Goal: Communication & Community: Answer question/provide support

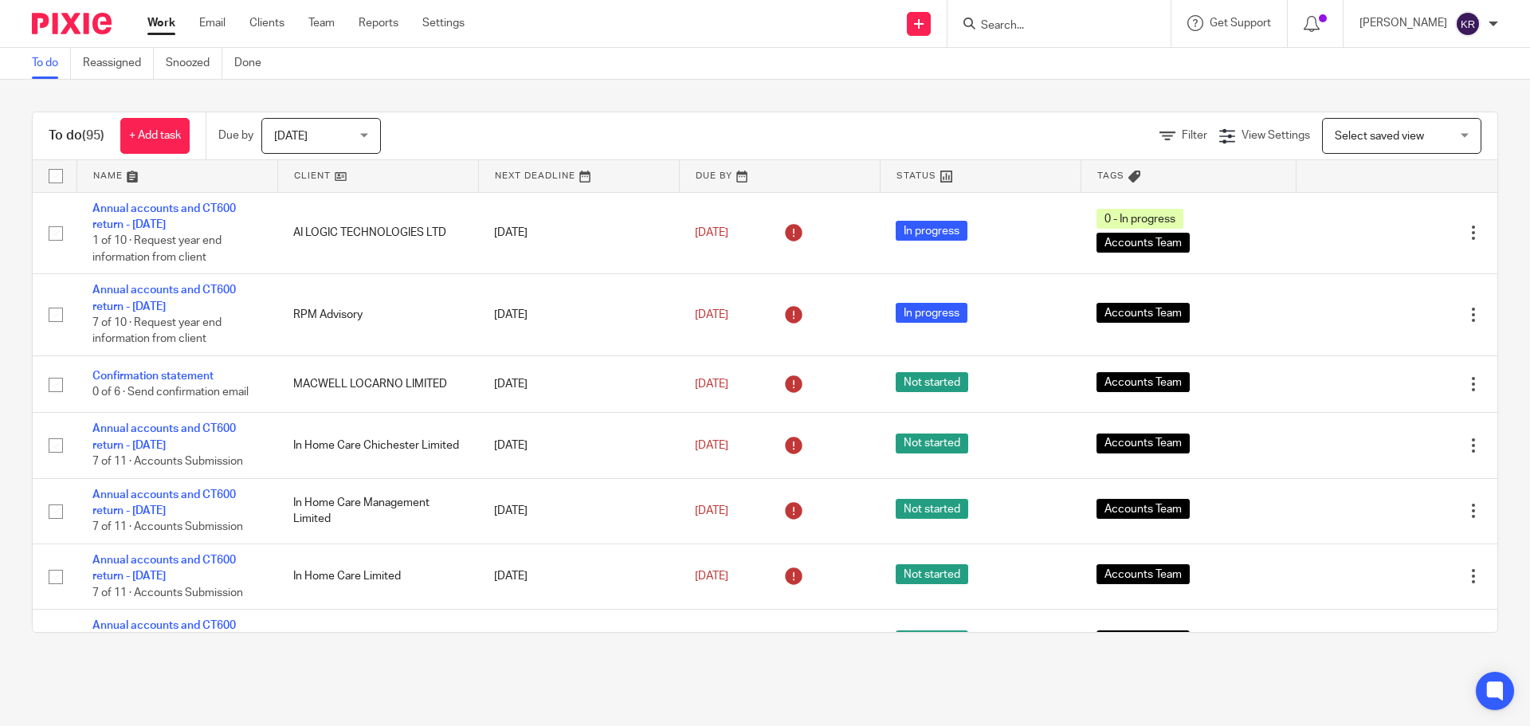
click at [1038, 30] on input "Search" at bounding box center [1050, 26] width 143 height 14
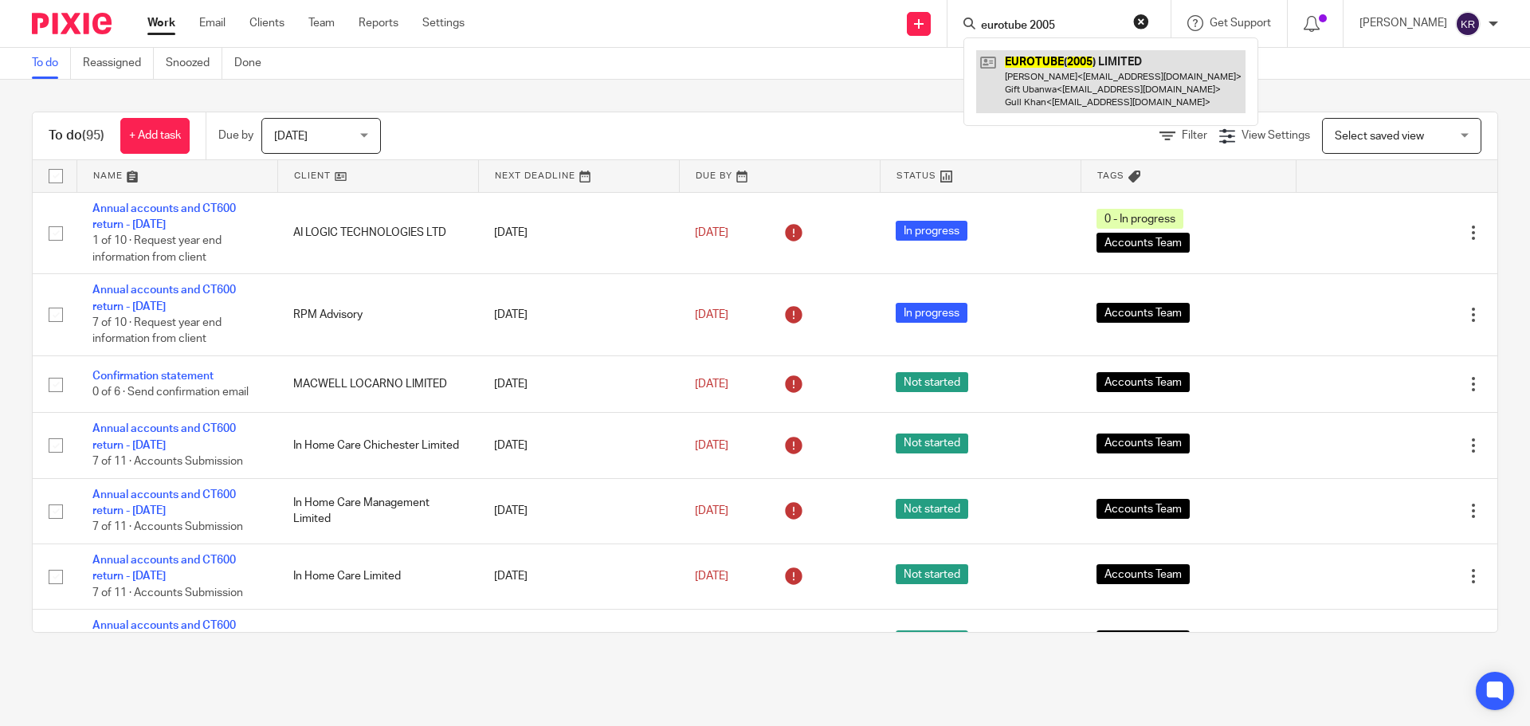
type input "eurotube 2005"
click at [1081, 70] on link at bounding box center [1110, 81] width 269 height 63
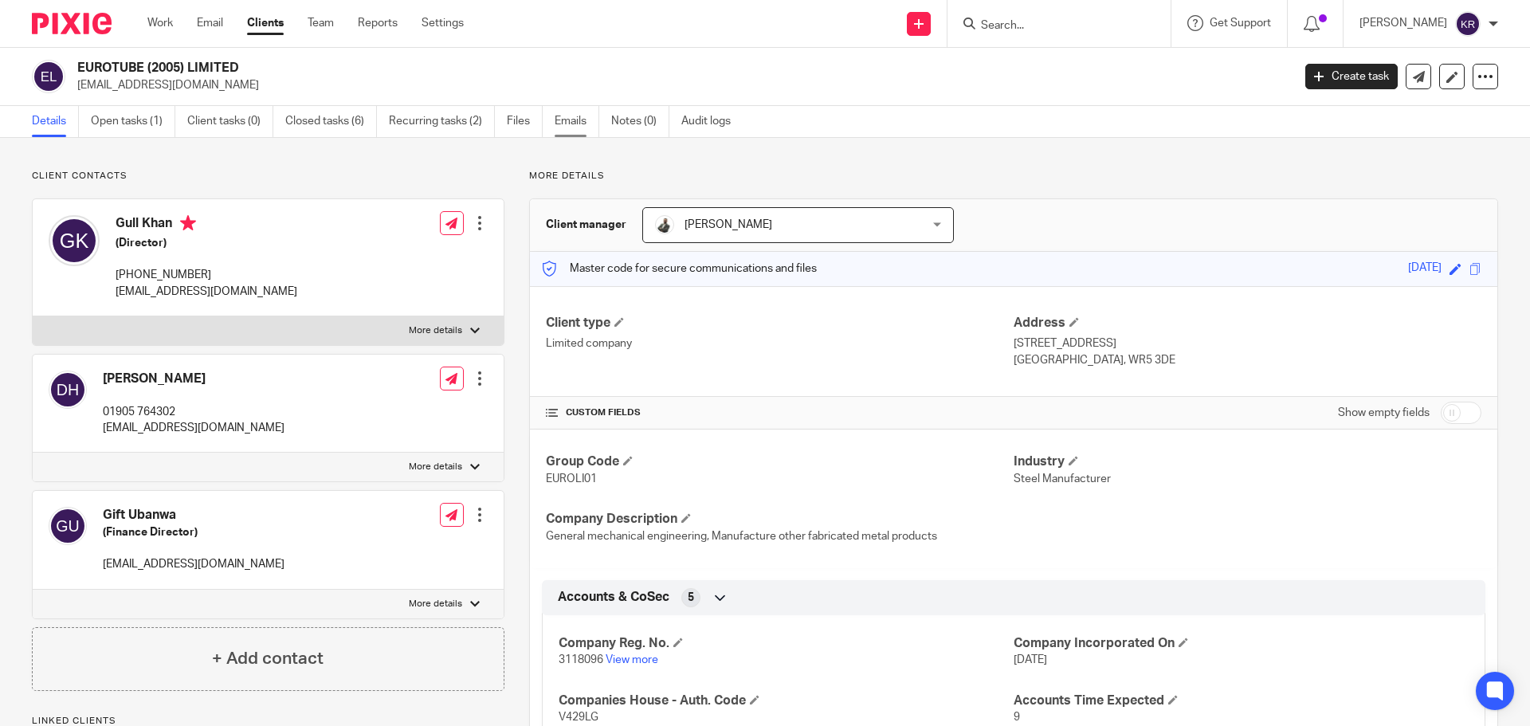
click at [582, 127] on link "Emails" at bounding box center [577, 121] width 45 height 31
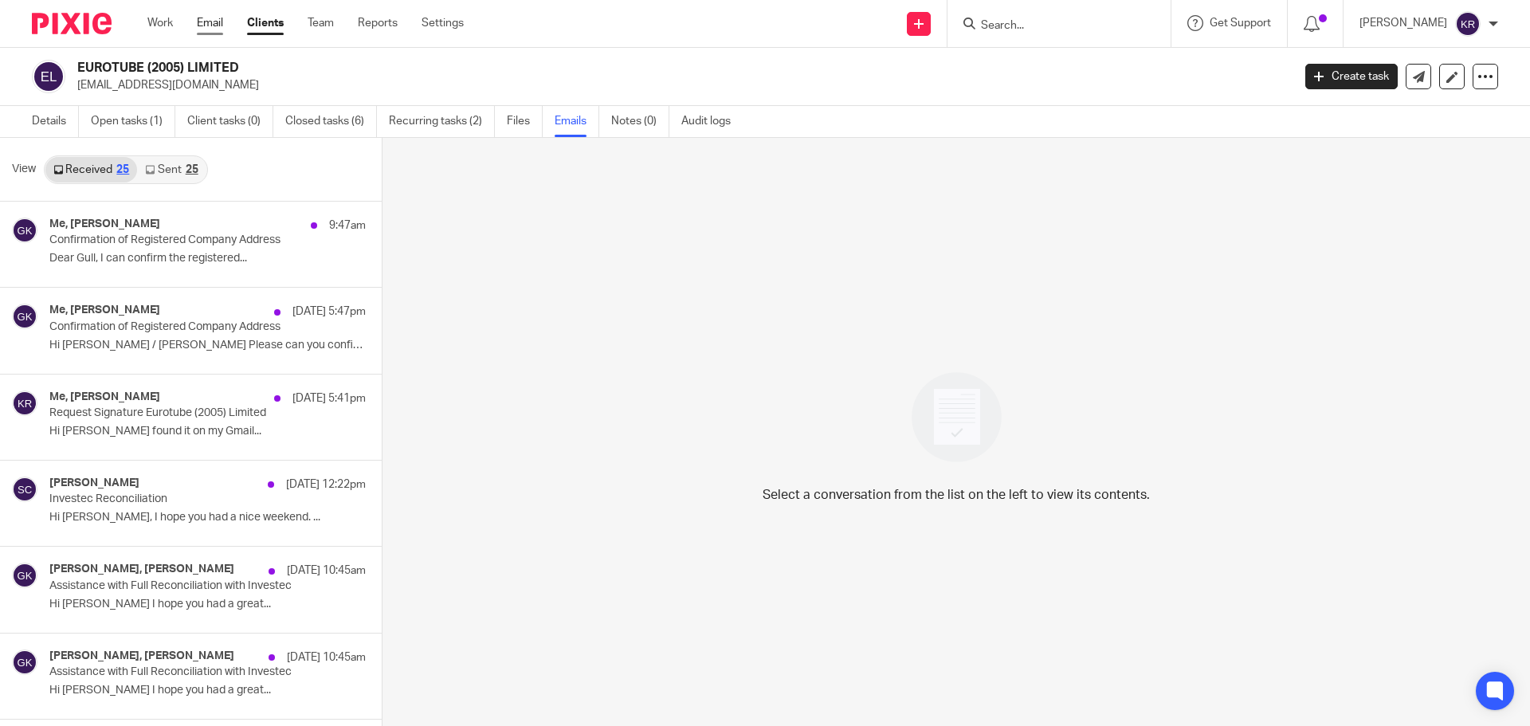
click at [216, 23] on link "Email" at bounding box center [210, 23] width 26 height 16
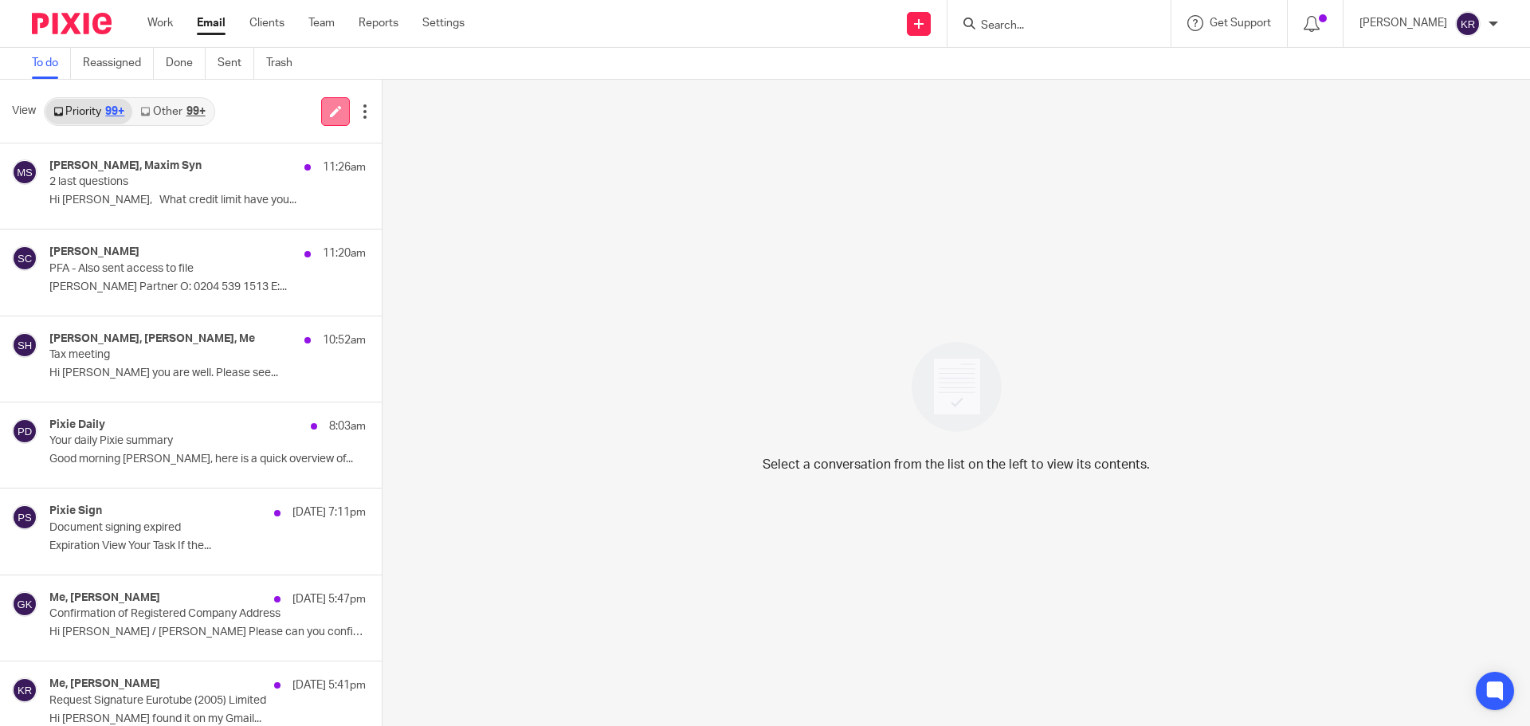
click at [330, 114] on icon at bounding box center [336, 111] width 12 height 12
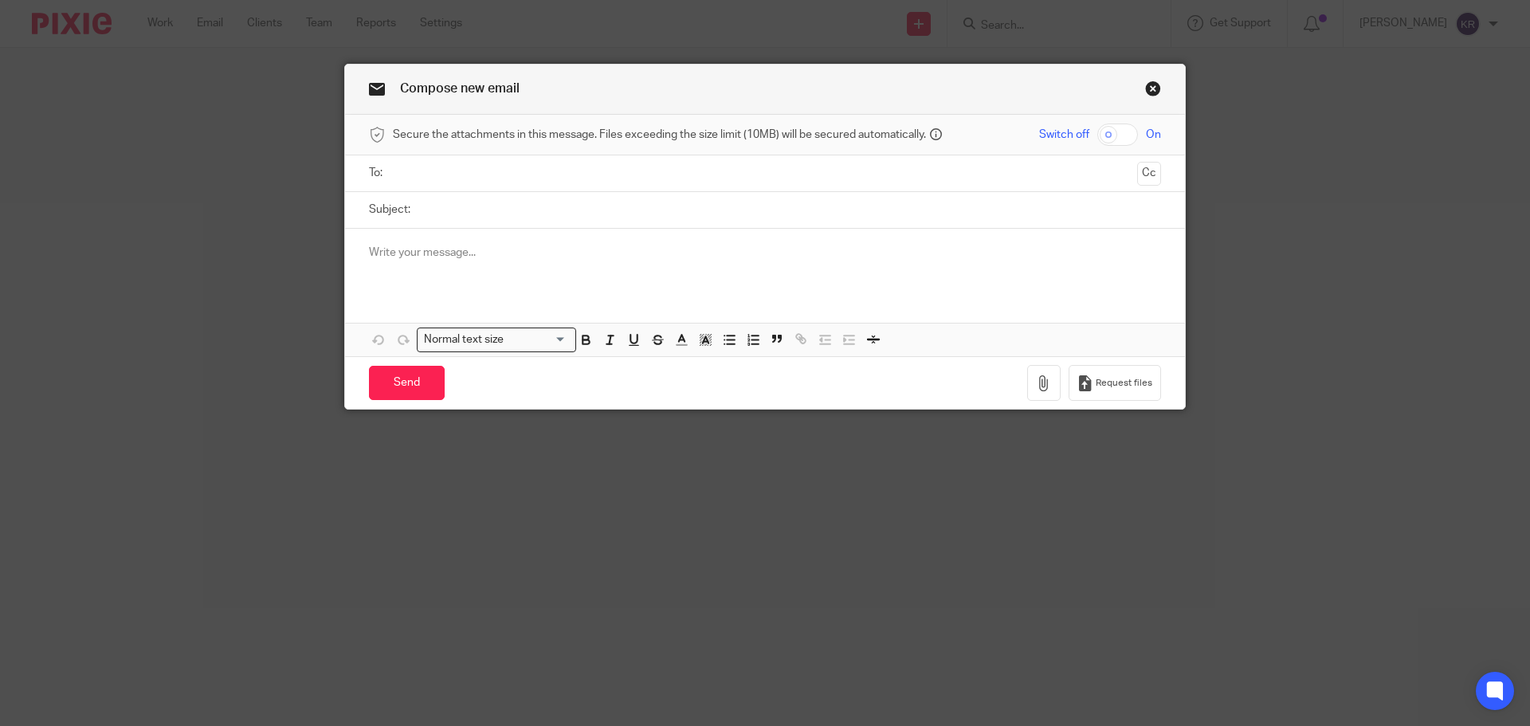
click at [450, 171] on input "text" at bounding box center [764, 173] width 732 height 18
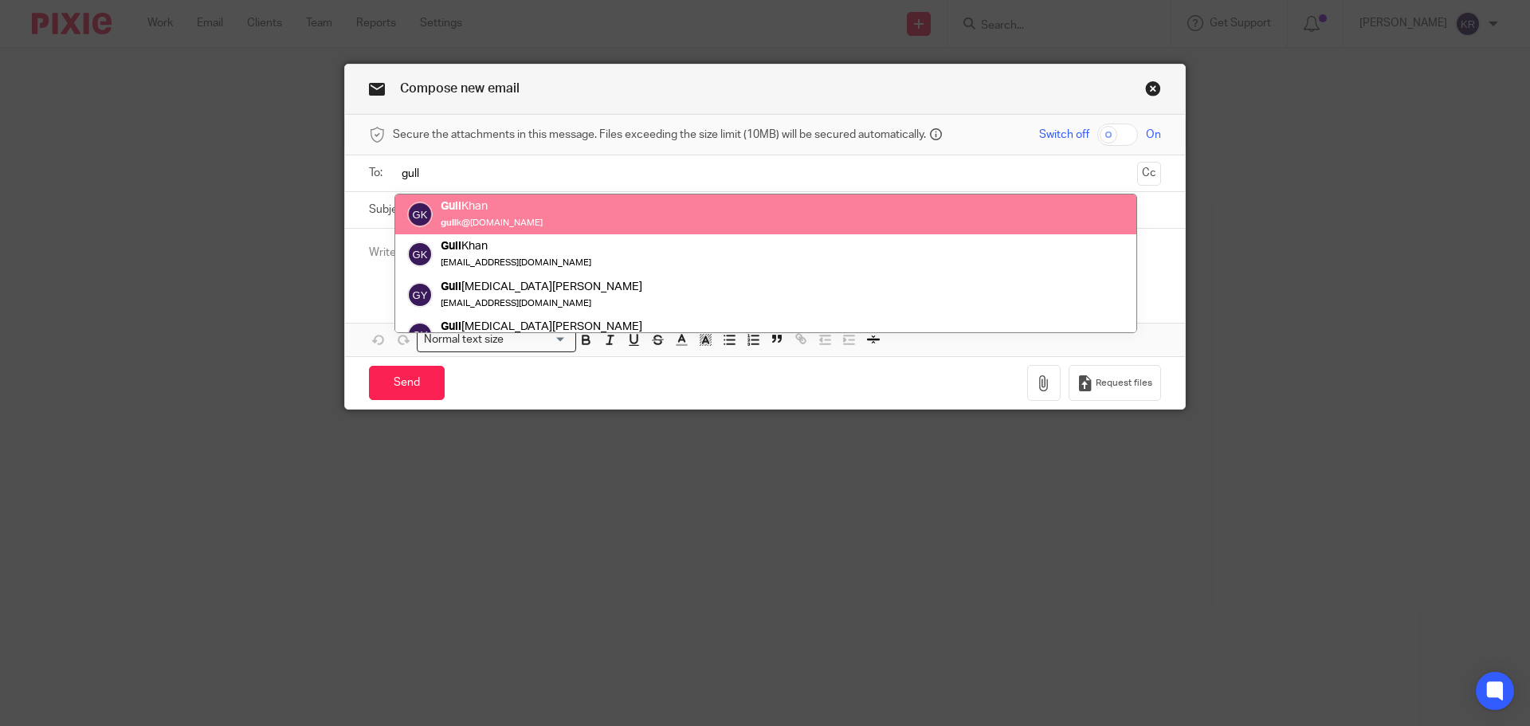
type input "gull"
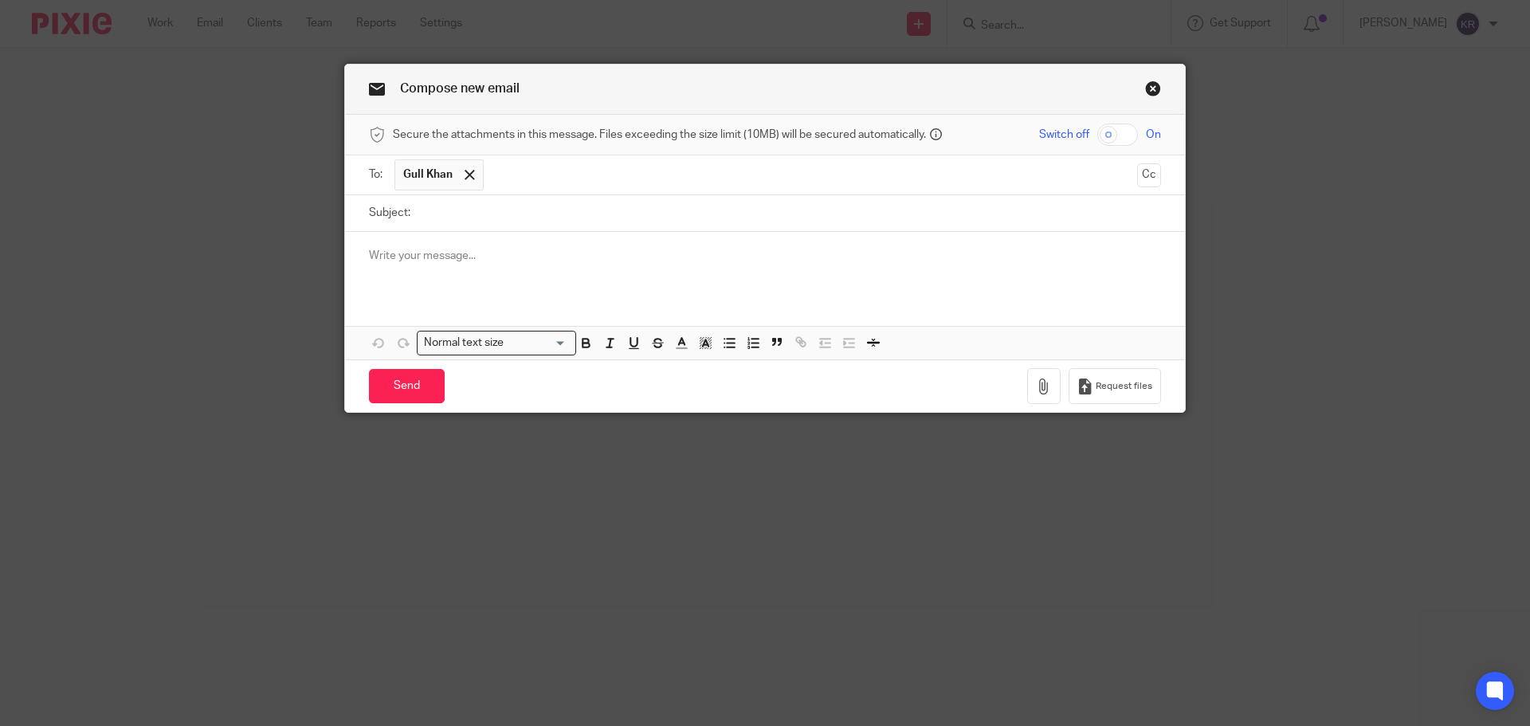
click at [441, 218] on input "Subject:" at bounding box center [789, 213] width 743 height 36
type input "Eurotube (2005) Limited"
click at [375, 264] on p at bounding box center [765, 256] width 792 height 16
click at [438, 257] on p "Dear Gull," at bounding box center [765, 256] width 792 height 16
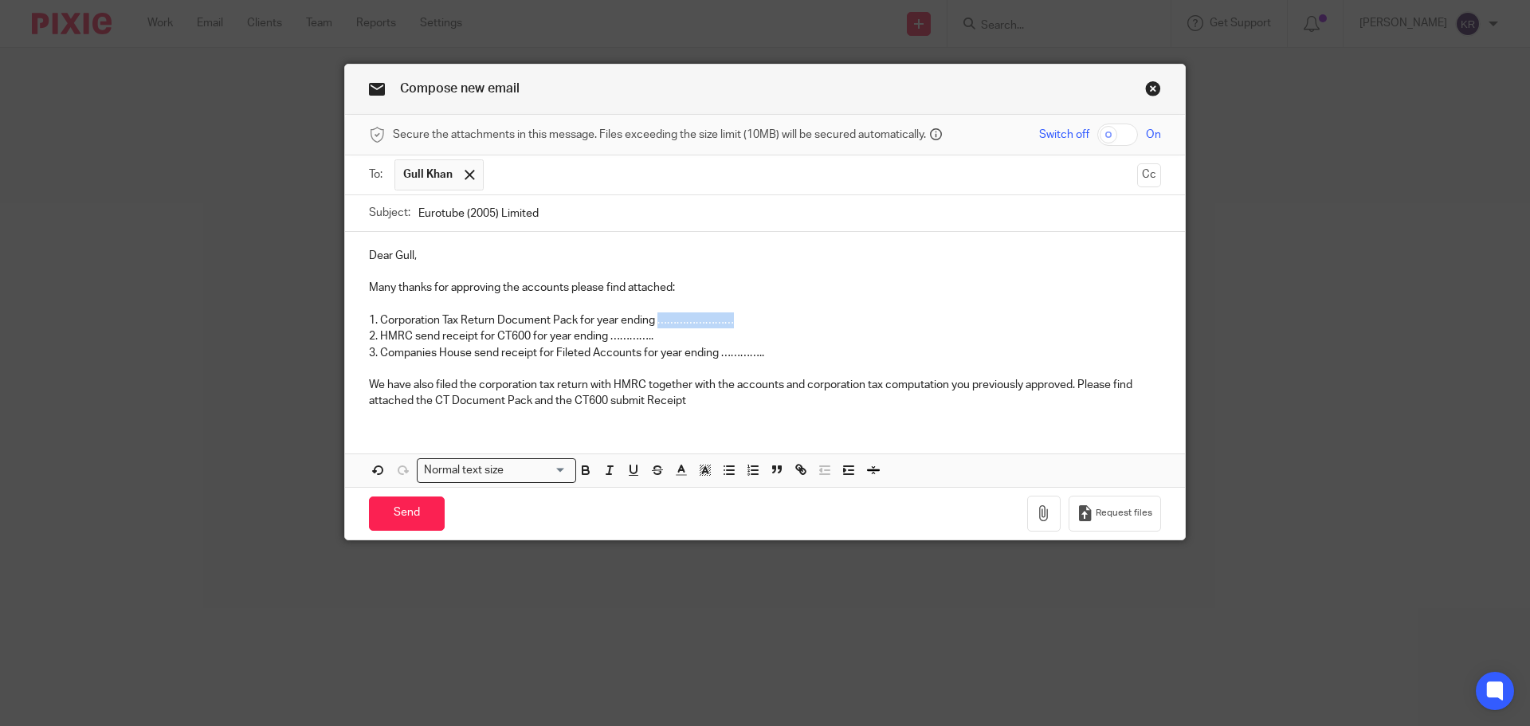
drag, startPoint x: 652, startPoint y: 324, endPoint x: 728, endPoint y: 324, distance: 75.7
click at [728, 324] on p "1. Corporation Tax Return Document Pack for year ending ……………………" at bounding box center [765, 320] width 792 height 16
drag, startPoint x: 606, startPoint y: 335, endPoint x: 651, endPoint y: 337, distance: 45.5
click at [651, 337] on p "2. HMRC send receipt for CT600 for year ending ………….." at bounding box center [765, 336] width 792 height 16
drag, startPoint x: 718, startPoint y: 356, endPoint x: 760, endPoint y: 347, distance: 43.3
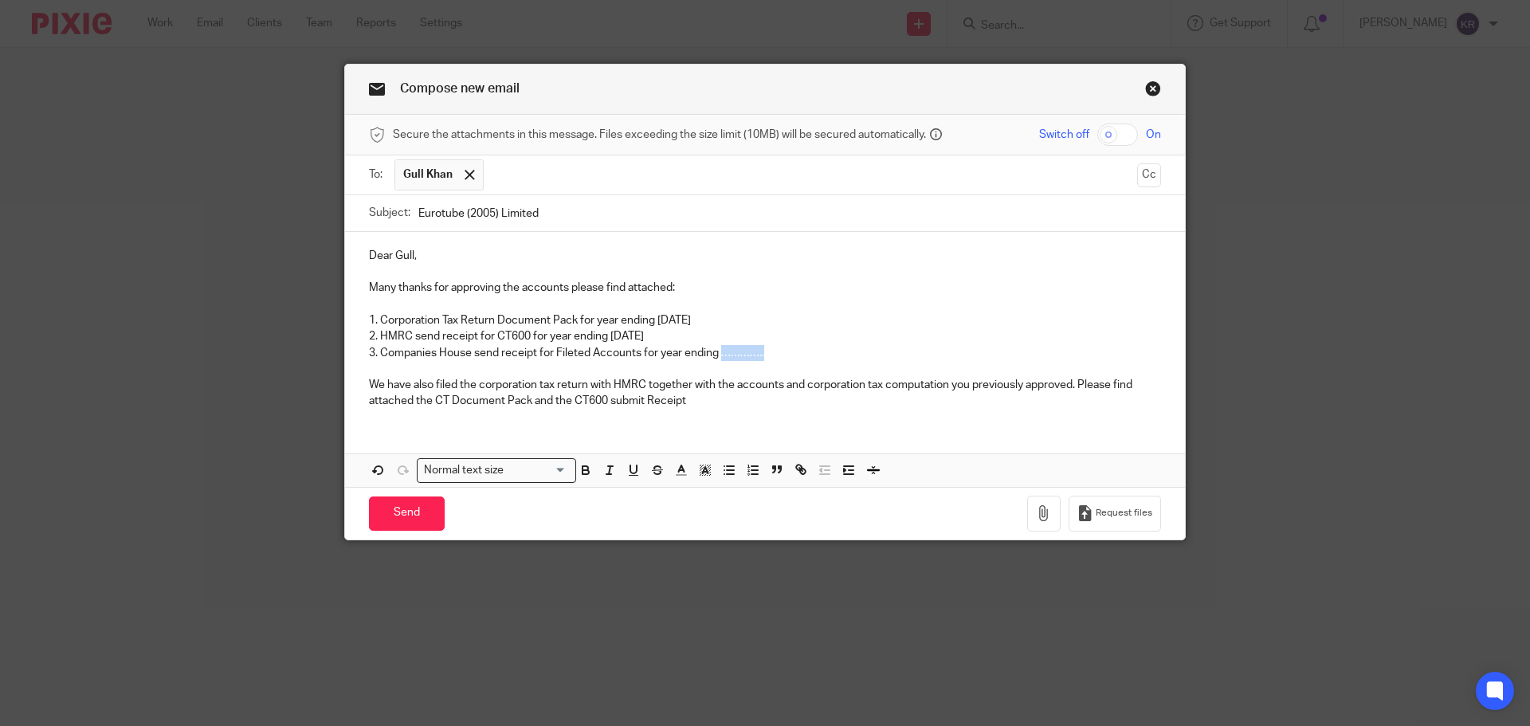
click at [760, 347] on p "3. Companies House send receipt for Fileted Accounts for year ending ………….." at bounding box center [765, 353] width 792 height 16
drag, startPoint x: 406, startPoint y: 383, endPoint x: 430, endPoint y: 383, distance: 23.9
click at [430, 383] on p "We have also filed the corporation tax return with HMRC together with the accou…" at bounding box center [765, 393] width 792 height 33
click at [639, 399] on p "We have filed the corporation tax return with HMRC together with the accounts a…" at bounding box center [765, 393] width 792 height 33
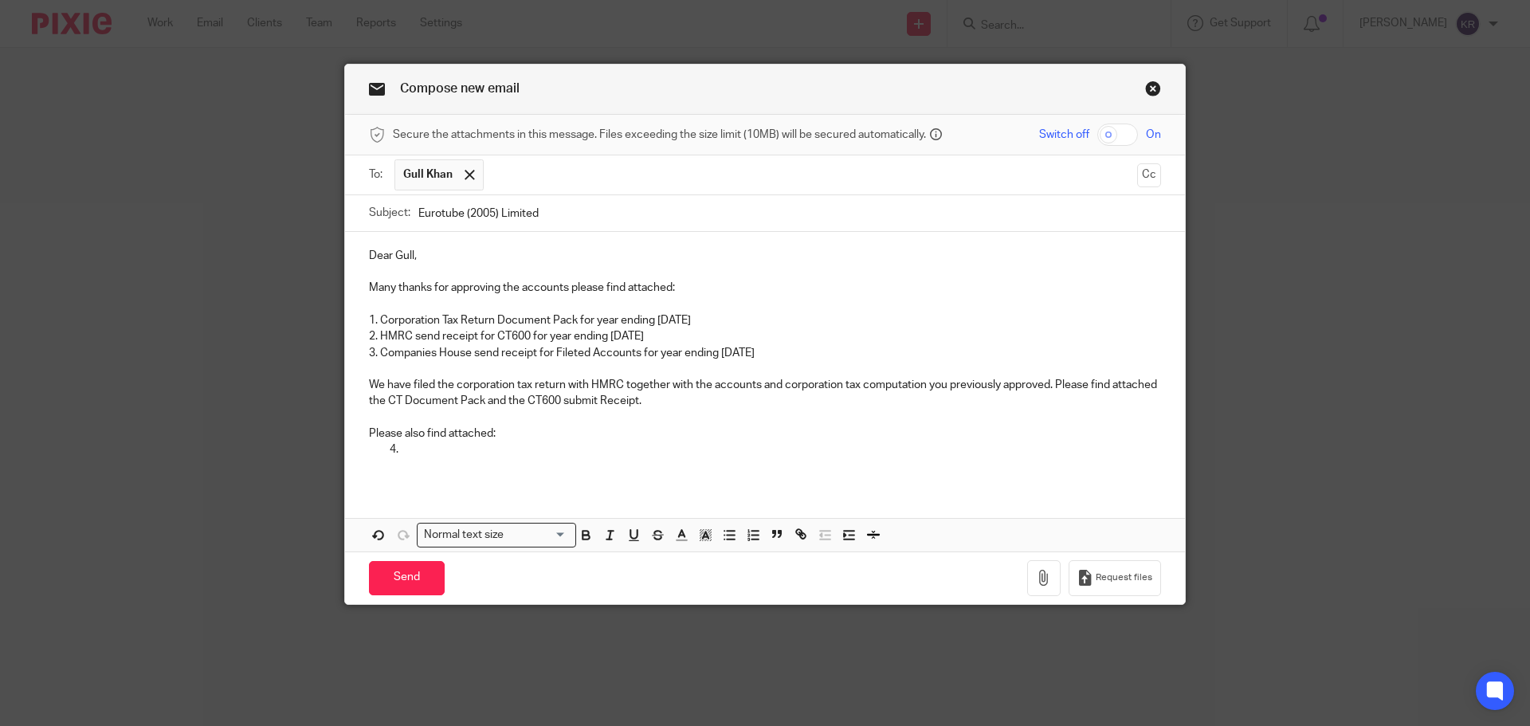
drag, startPoint x: 379, startPoint y: 320, endPoint x: 755, endPoint y: 320, distance: 377.0
click at [755, 320] on p "1. Corporation Tax Return Document Pack for year ending [DATE]" at bounding box center [765, 320] width 792 height 16
copy p "orporation Tax Return Document Pack for year ending [DATE]"
click at [401, 448] on p at bounding box center [781, 450] width 760 height 16
click at [382, 447] on ol at bounding box center [765, 450] width 792 height 16
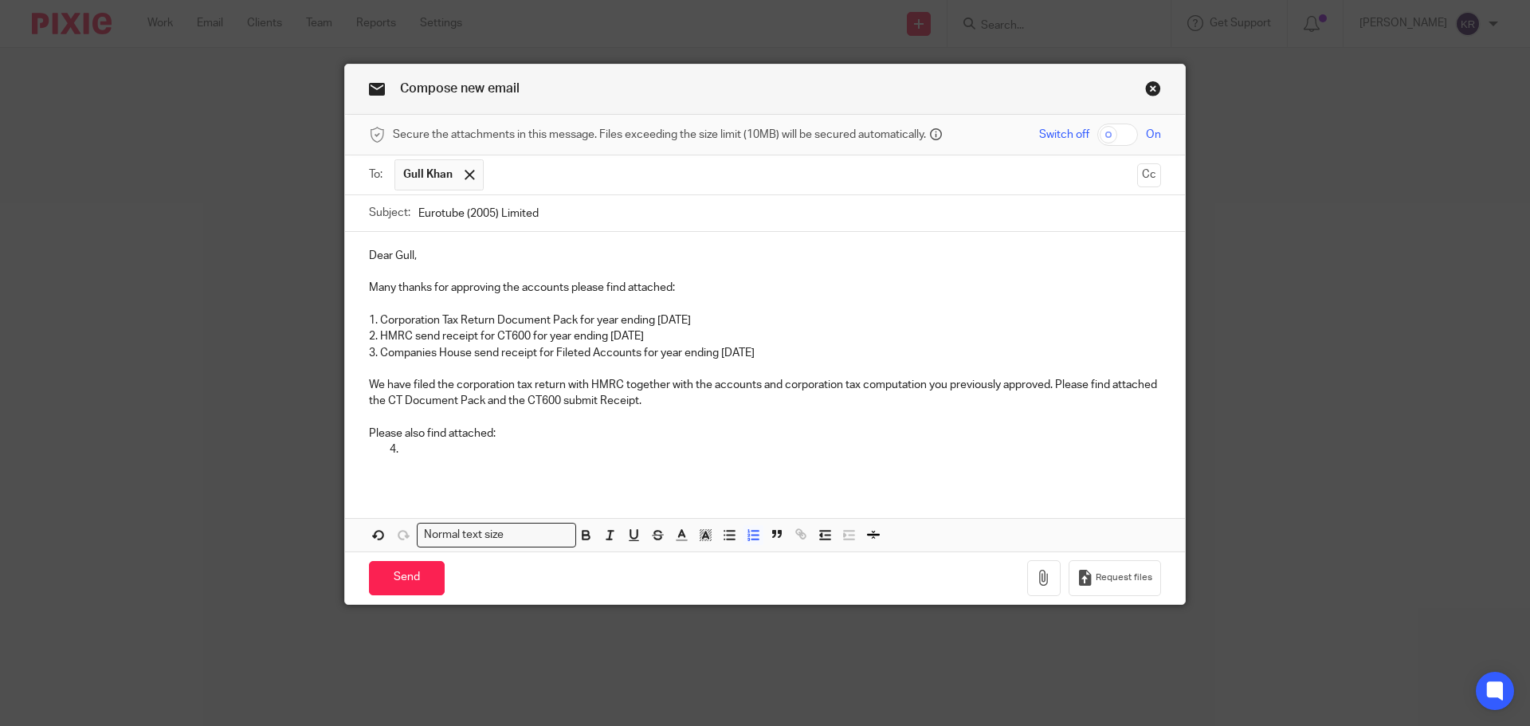
click at [382, 449] on ol at bounding box center [765, 450] width 792 height 16
click at [401, 449] on p "orporation Tax Return Document Pack for year ending [DATE]" at bounding box center [781, 450] width 760 height 16
click at [813, 449] on p "Amended Corporation Tax Return Document Pack for year ending [DATE]" at bounding box center [781, 450] width 760 height 16
drag, startPoint x: 375, startPoint y: 336, endPoint x: 707, endPoint y: 336, distance: 331.5
click at [707, 336] on p "2. HMRC send receipt for CT600 for year ending [DATE]" at bounding box center [765, 336] width 792 height 16
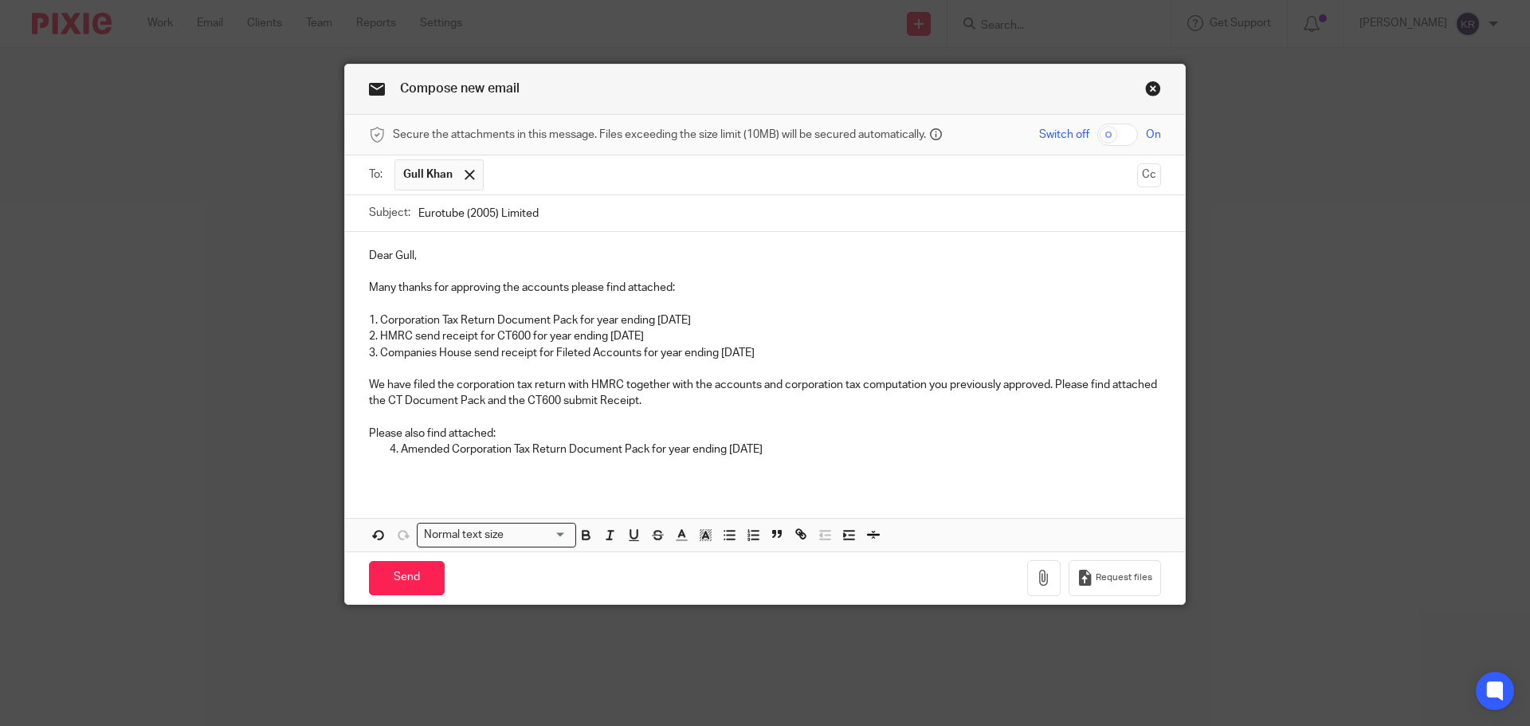
copy p "HMRC send receipt for CT600 for year ending [DATE]"
click at [393, 462] on p at bounding box center [765, 465] width 792 height 16
click at [381, 460] on p at bounding box center [765, 465] width 792 height 16
click at [362, 467] on div "Dear [PERSON_NAME], Many thanks for approving the accounts please find attached…" at bounding box center [765, 359] width 840 height 254
click at [383, 450] on ol "Amended Corporation Tax Return Document Pack for year ending [DATE]" at bounding box center [765, 450] width 792 height 16
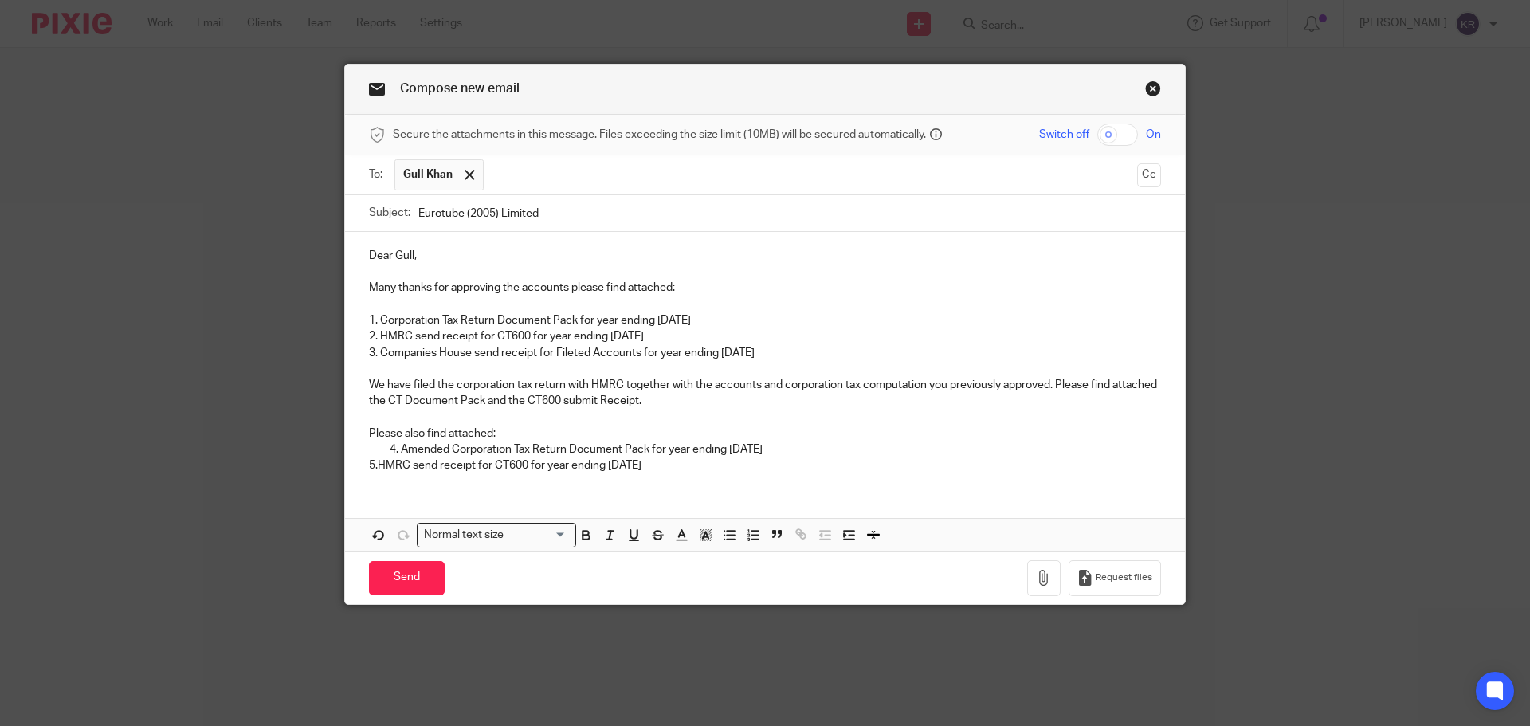
click at [374, 466] on p "5.HMRC send receipt for CT600 for year ending [DATE]" at bounding box center [765, 465] width 792 height 16
click at [718, 469] on p "HMRC send receipt for CT600 for year ending [DATE]" at bounding box center [781, 465] width 760 height 16
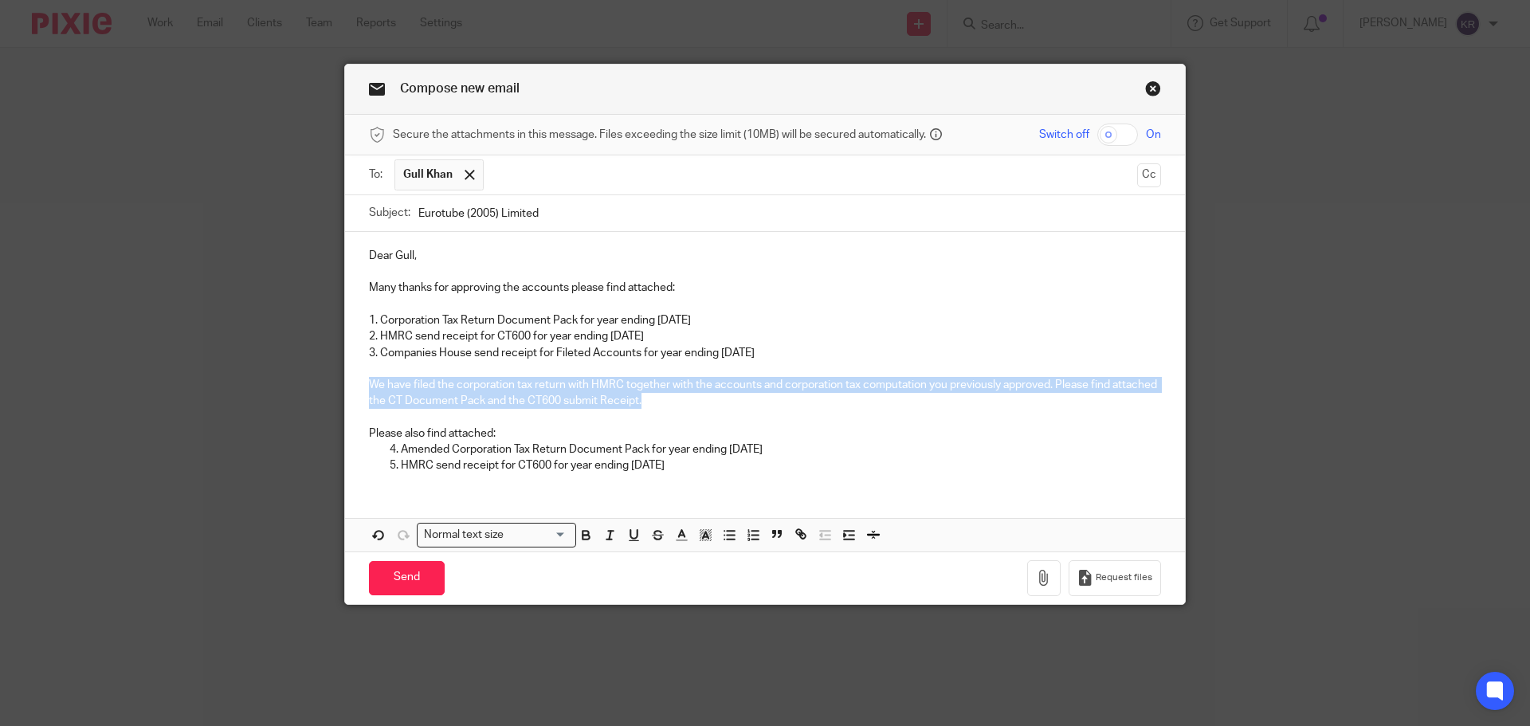
drag, startPoint x: 367, startPoint y: 387, endPoint x: 673, endPoint y: 404, distance: 307.3
click at [673, 404] on p "We have filed the corporation tax return with HMRC together with the accounts a…" at bounding box center [765, 393] width 792 height 33
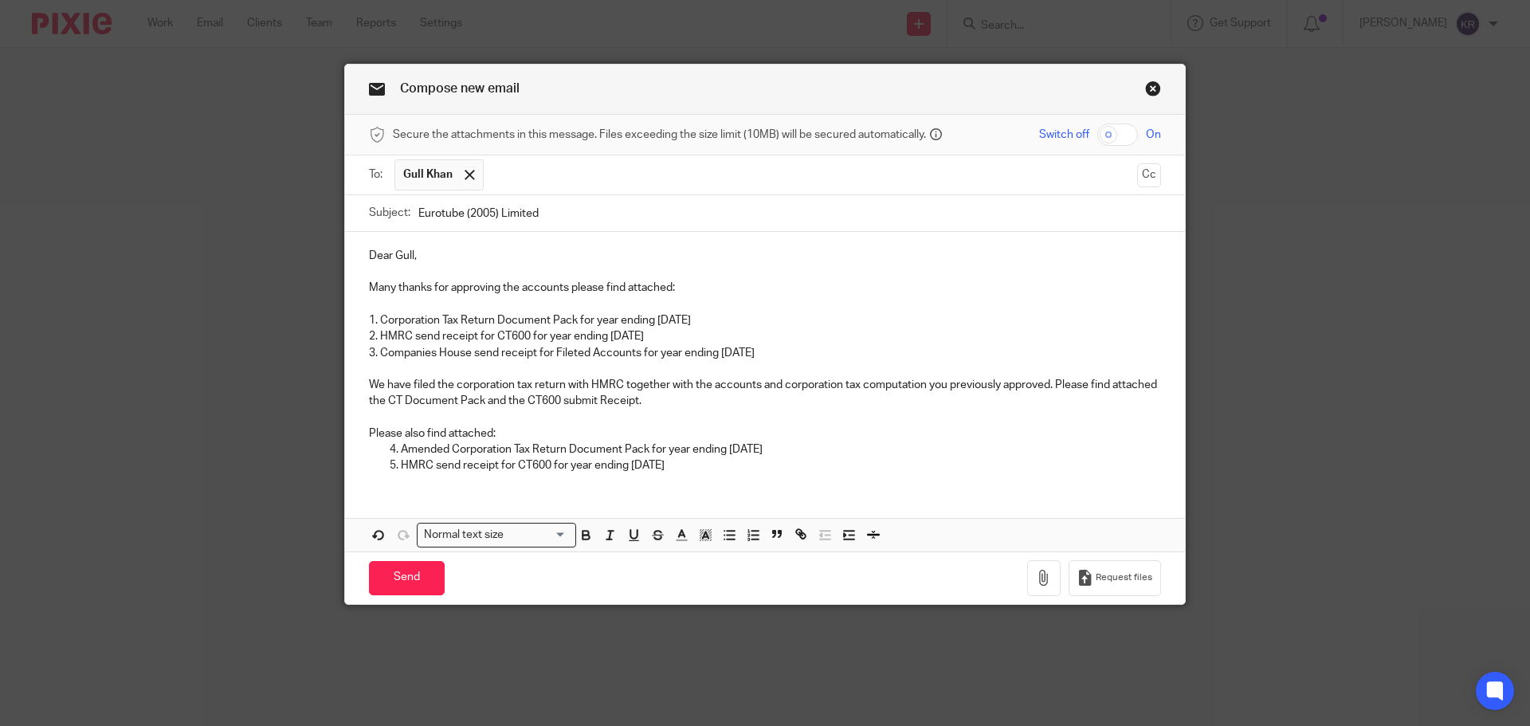
drag, startPoint x: 553, startPoint y: 388, endPoint x: 685, endPoint y: 429, distance: 137.6
click at [685, 429] on p "Please also find attached:" at bounding box center [765, 434] width 792 height 16
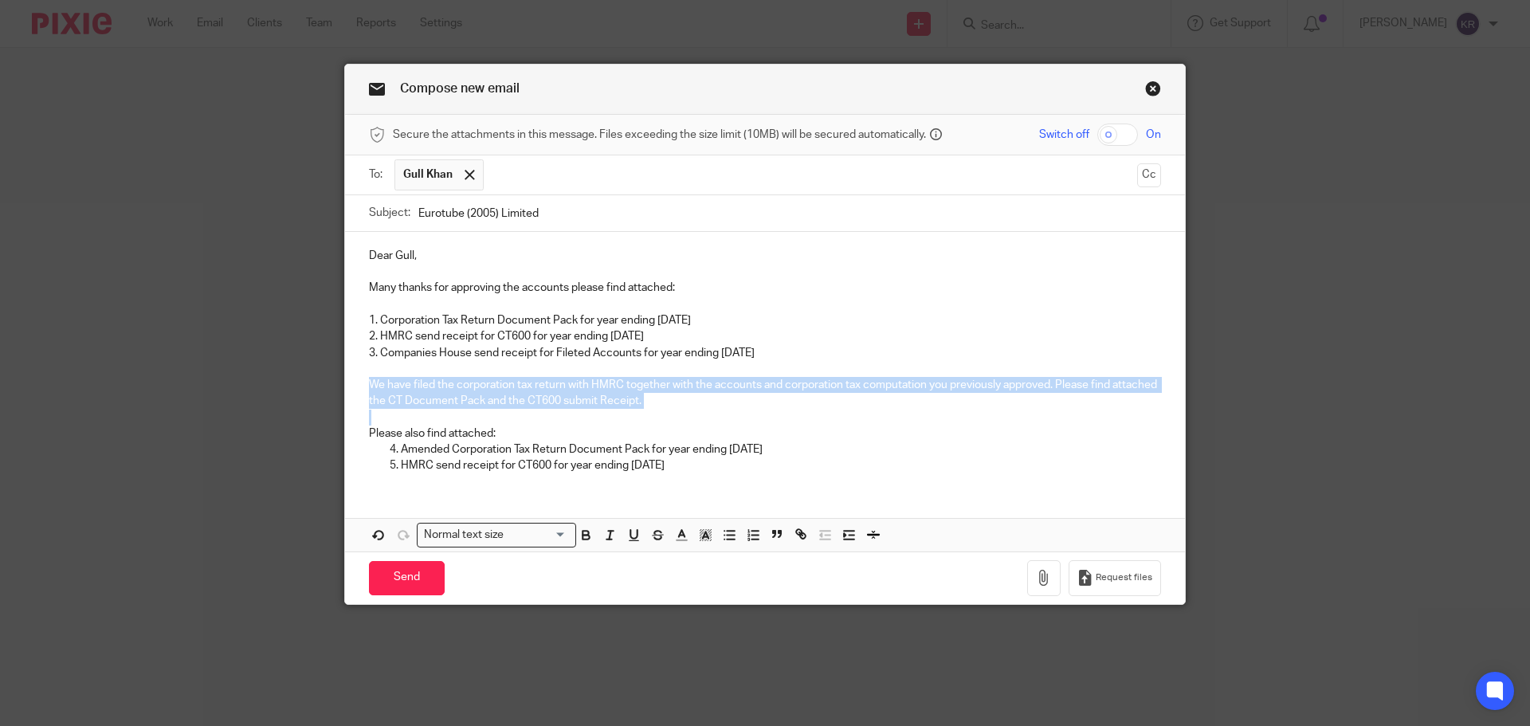
drag, startPoint x: 366, startPoint y: 383, endPoint x: 618, endPoint y: 410, distance: 253.4
click at [618, 410] on div "Dear [PERSON_NAME], Many thanks for approving the accounts please find attached…" at bounding box center [765, 359] width 840 height 254
copy p "We have filed the corporation tax return with HMRC together with the accounts a…"
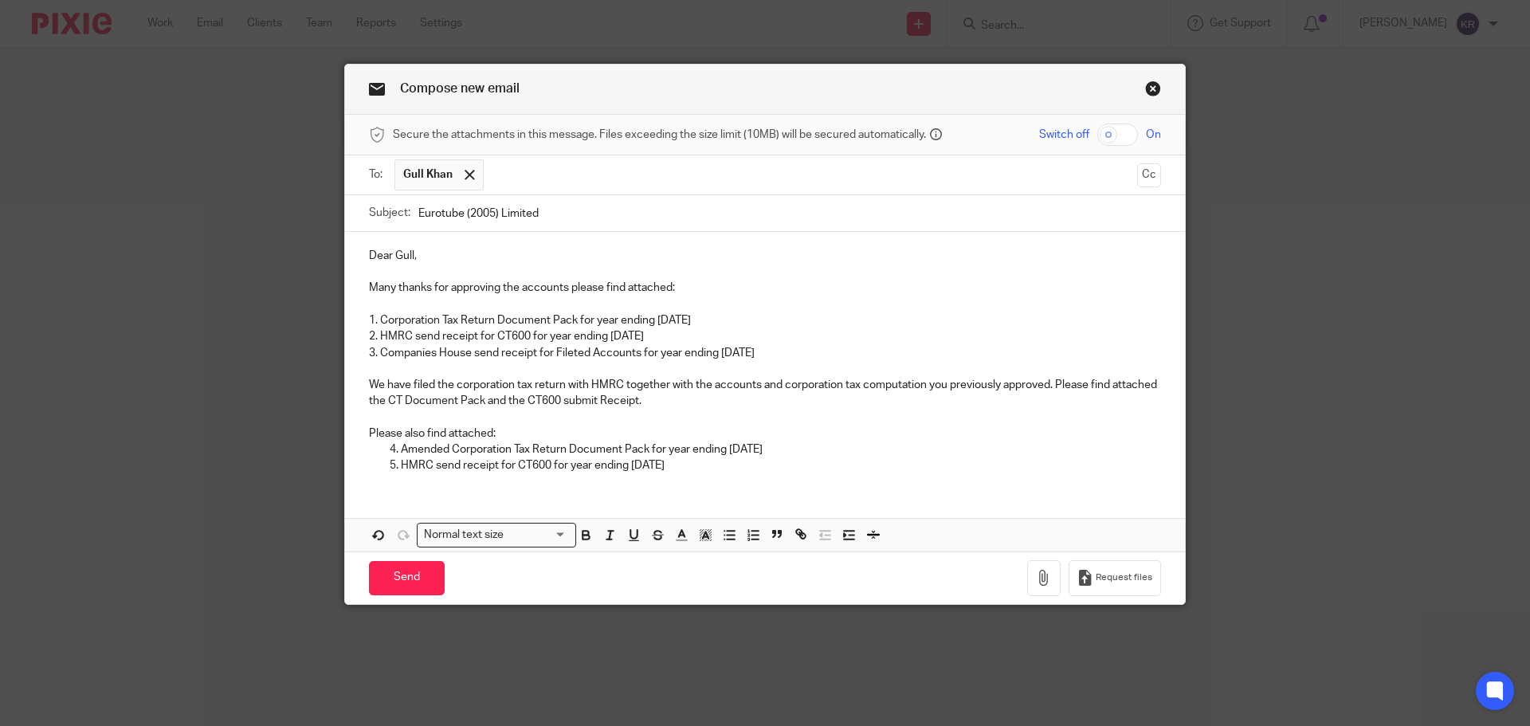
click at [374, 490] on div "Dear [PERSON_NAME], Many thanks for approving the accounts please find attached…" at bounding box center [765, 392] width 840 height 320
click at [716, 470] on p "HMRC send receipt for CT600 for year ending [DATE]" at bounding box center [781, 465] width 760 height 16
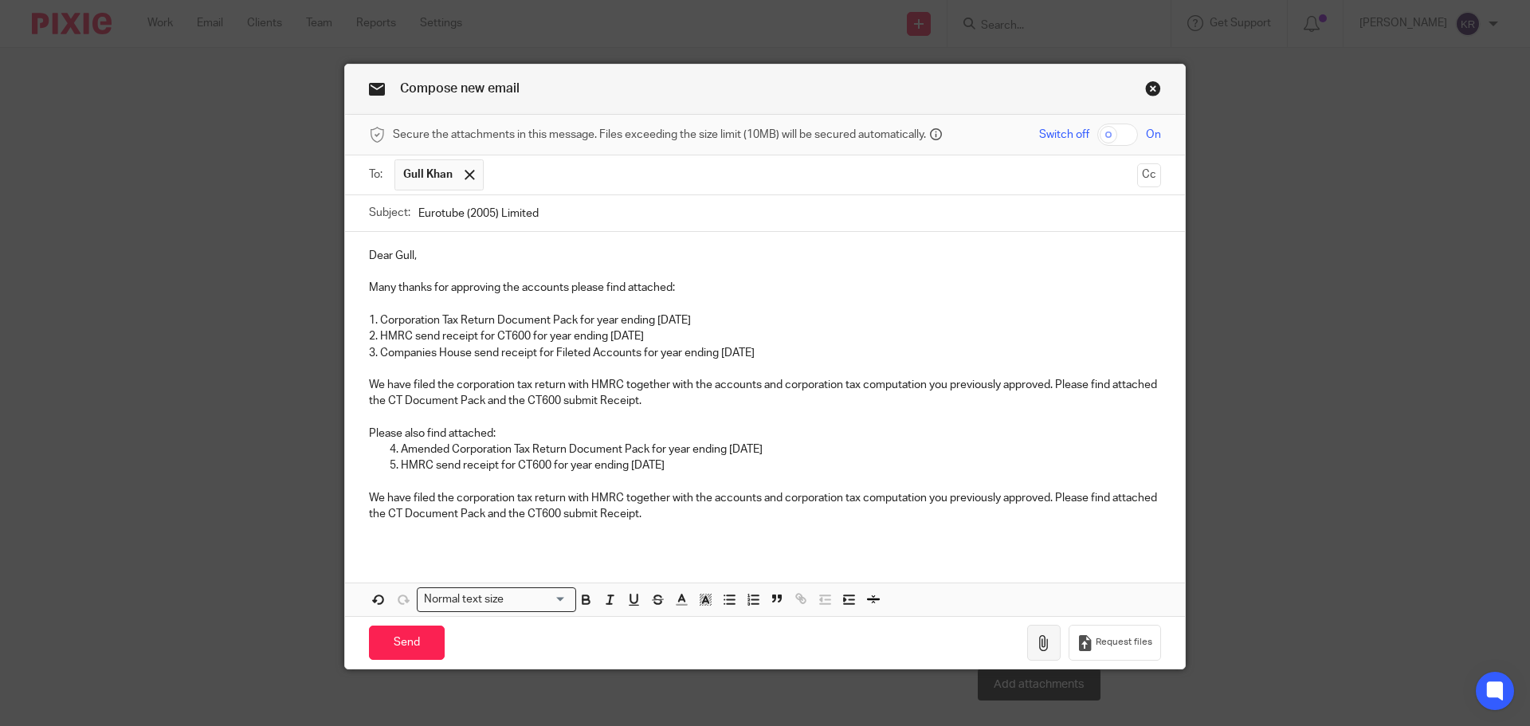
click at [1039, 645] on icon "button" at bounding box center [1044, 643] width 16 height 16
click at [1124, 139] on input "checkbox" at bounding box center [1117, 135] width 41 height 22
checkbox input "true"
click at [1037, 644] on icon "button" at bounding box center [1044, 643] width 16 height 16
drag, startPoint x: 1033, startPoint y: 636, endPoint x: 909, endPoint y: 553, distance: 148.8
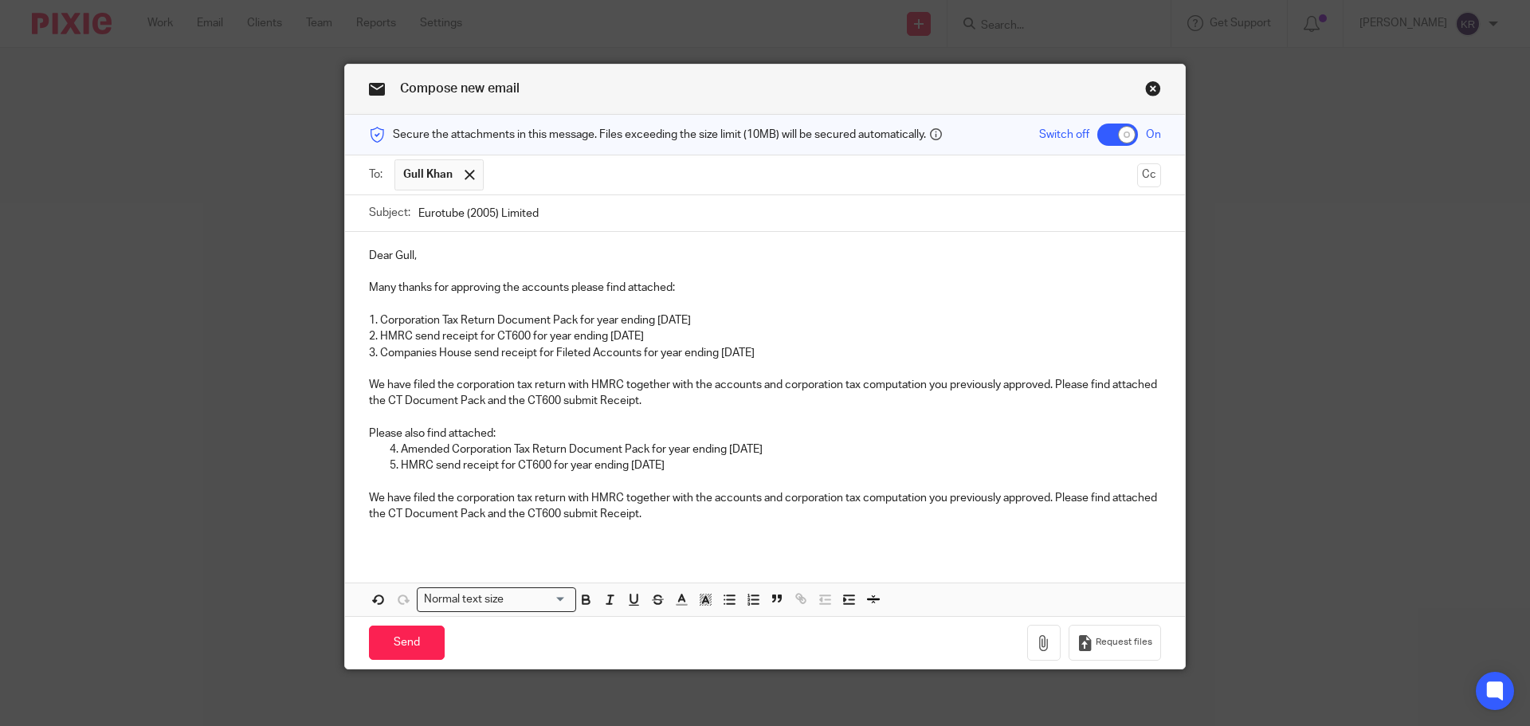
click at [909, 553] on form "Secure the attachments in this message. Files exceeding the size limit (10MB) w…" at bounding box center [765, 392] width 840 height 554
click at [436, 258] on p "Dear Gull," at bounding box center [765, 256] width 792 height 16
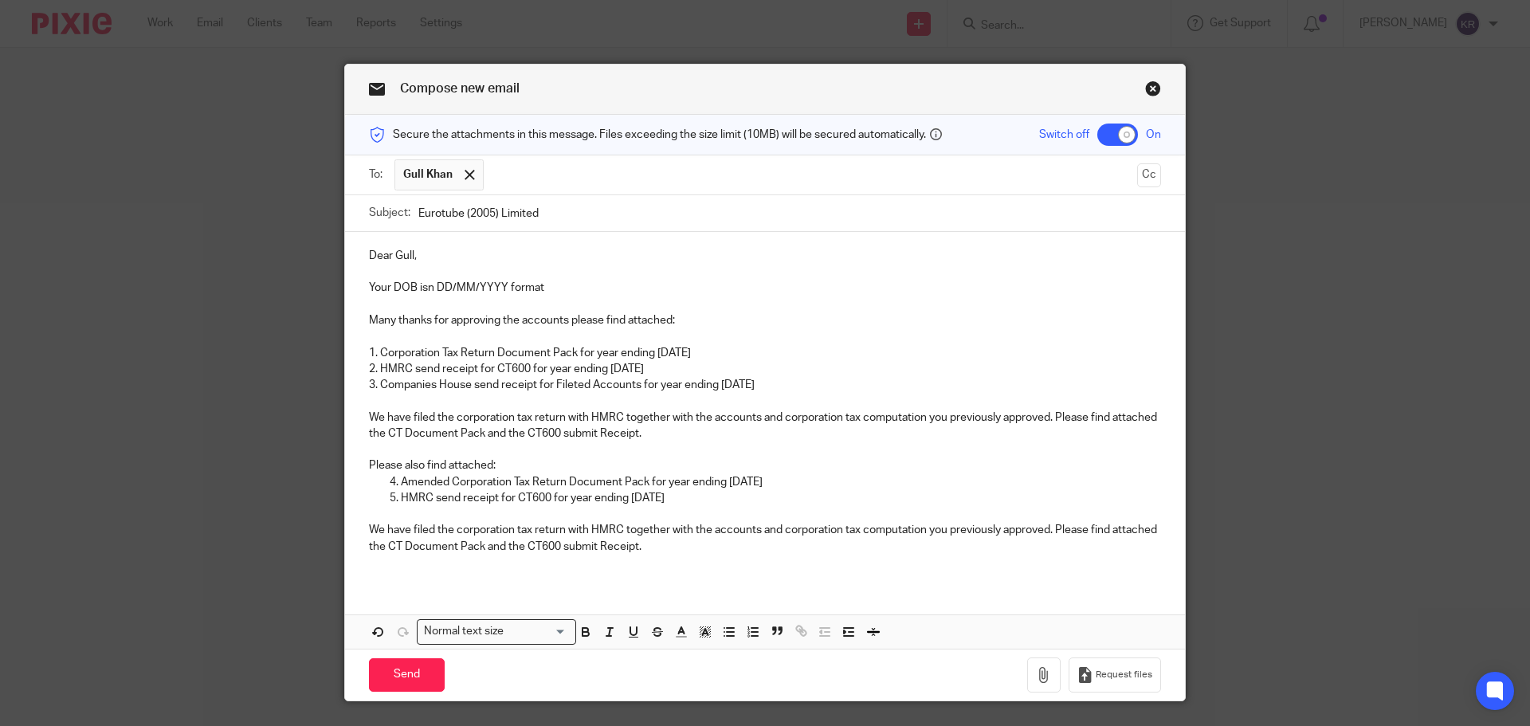
click at [414, 286] on p "Your DOB isn DD/MM/YYYY format" at bounding box center [765, 288] width 792 height 16
click at [639, 284] on p "Your DOB is your password in DD/MM/YYYY format" at bounding box center [765, 288] width 792 height 16
click at [499, 288] on p "Your DOB is your password in DD/MM/YYYY format" at bounding box center [765, 288] width 792 height 16
click at [754, 290] on p "Your DOB is your password to open the documents in DD/MM/YYYY format" at bounding box center [765, 288] width 792 height 16
click at [1046, 674] on icon "button" at bounding box center [1044, 675] width 16 height 16
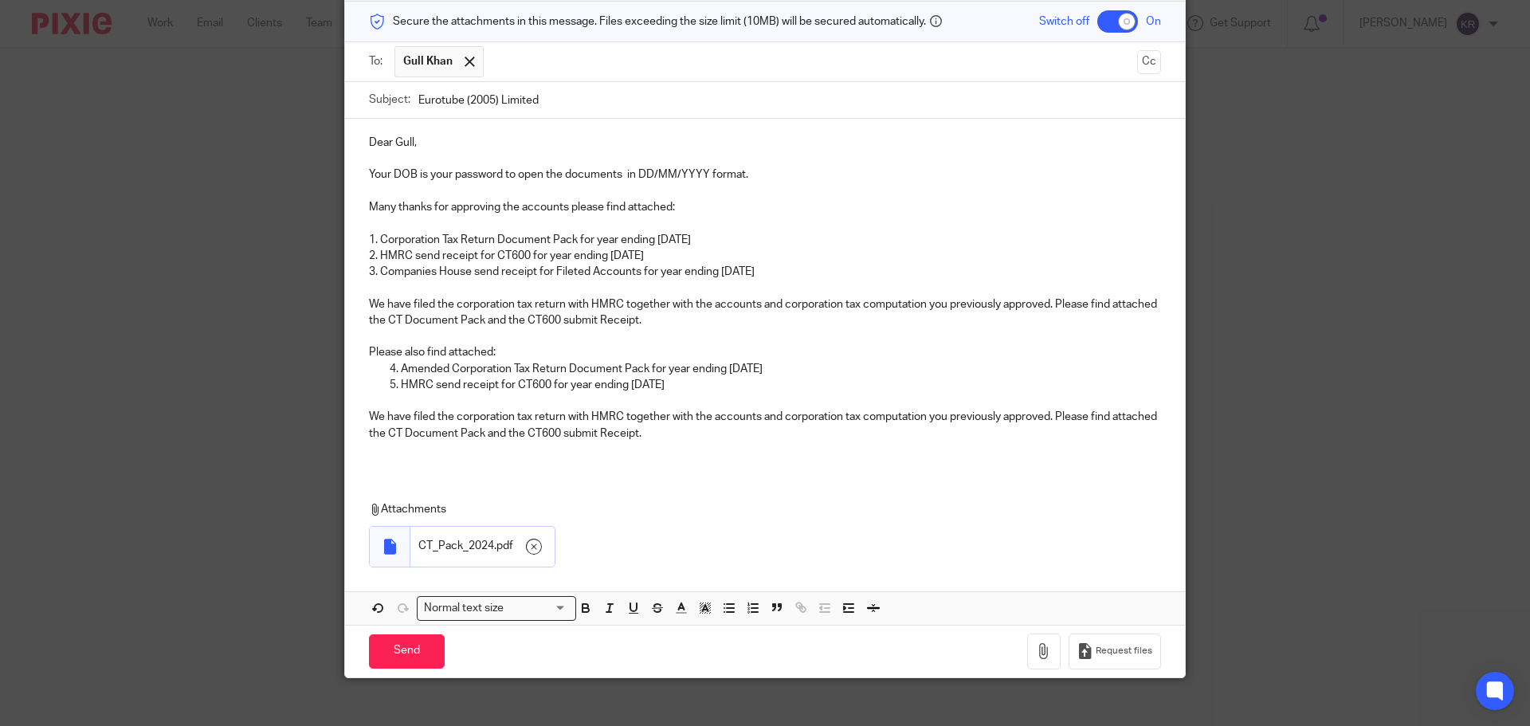
scroll to position [129, 0]
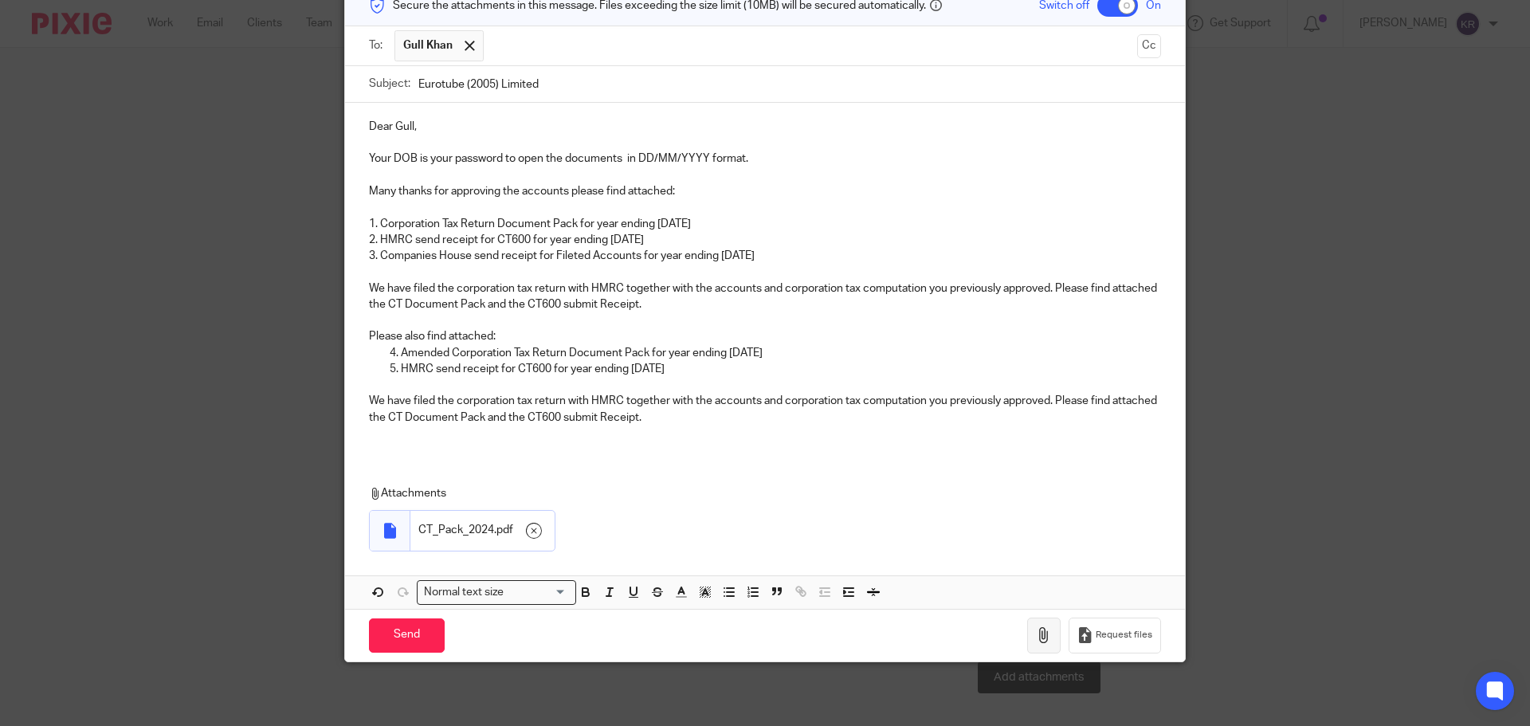
click at [1037, 636] on icon "button" at bounding box center [1044, 635] width 16 height 16
click at [1042, 642] on icon "button" at bounding box center [1044, 635] width 16 height 16
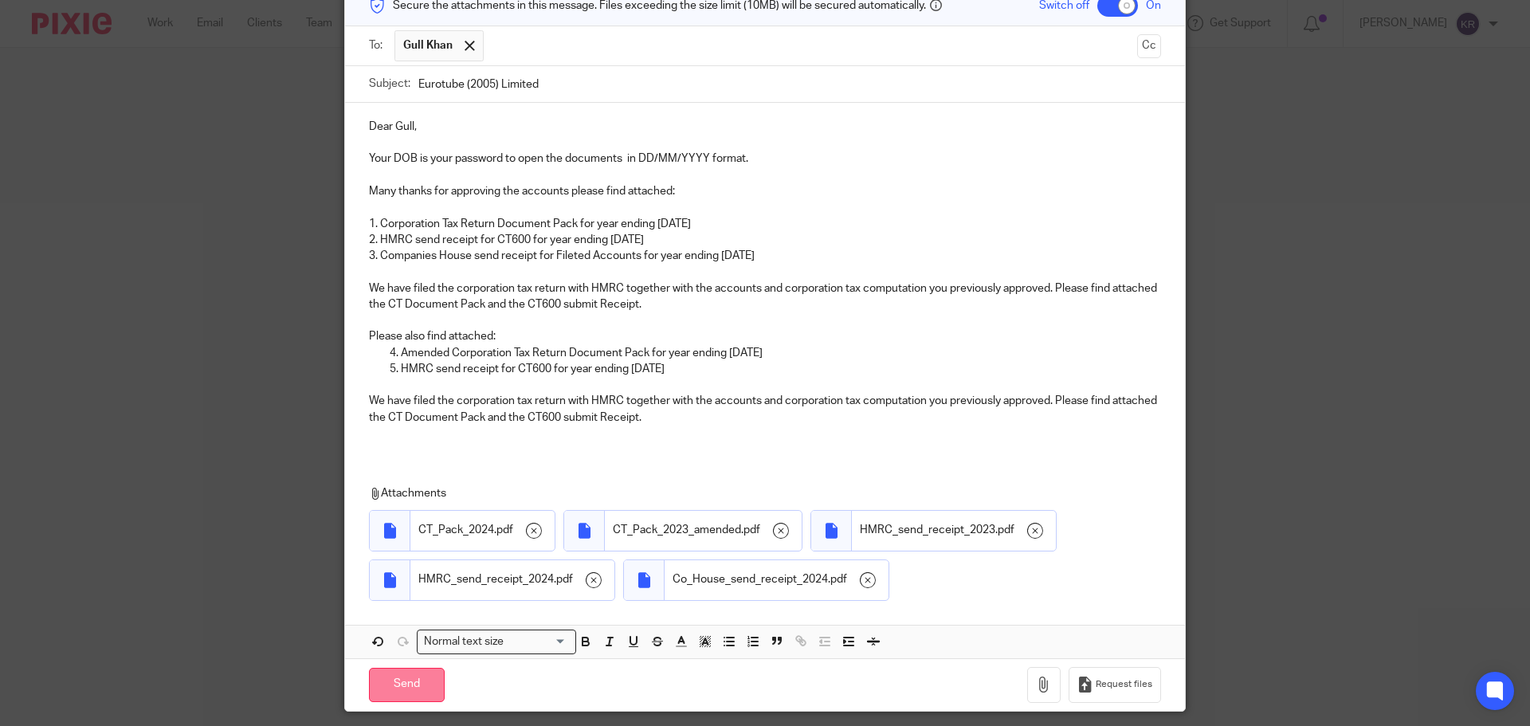
click at [415, 694] on input "Send" at bounding box center [407, 685] width 76 height 34
